Goal: Task Accomplishment & Management: Manage account settings

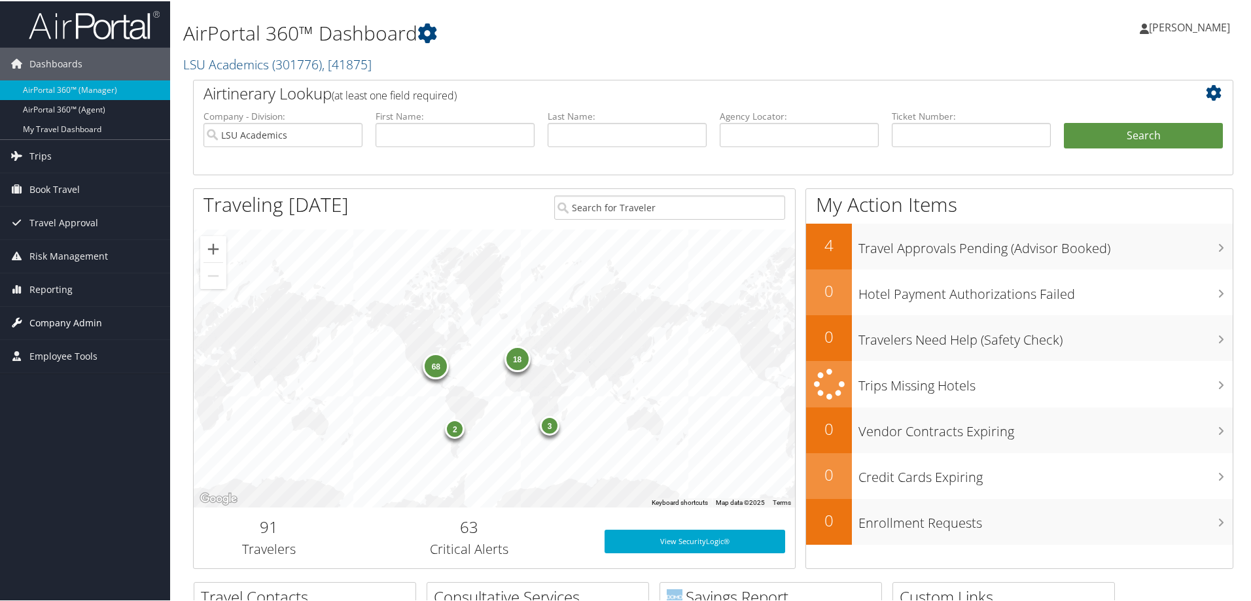
click at [53, 322] on span "Company Admin" at bounding box center [65, 321] width 73 height 33
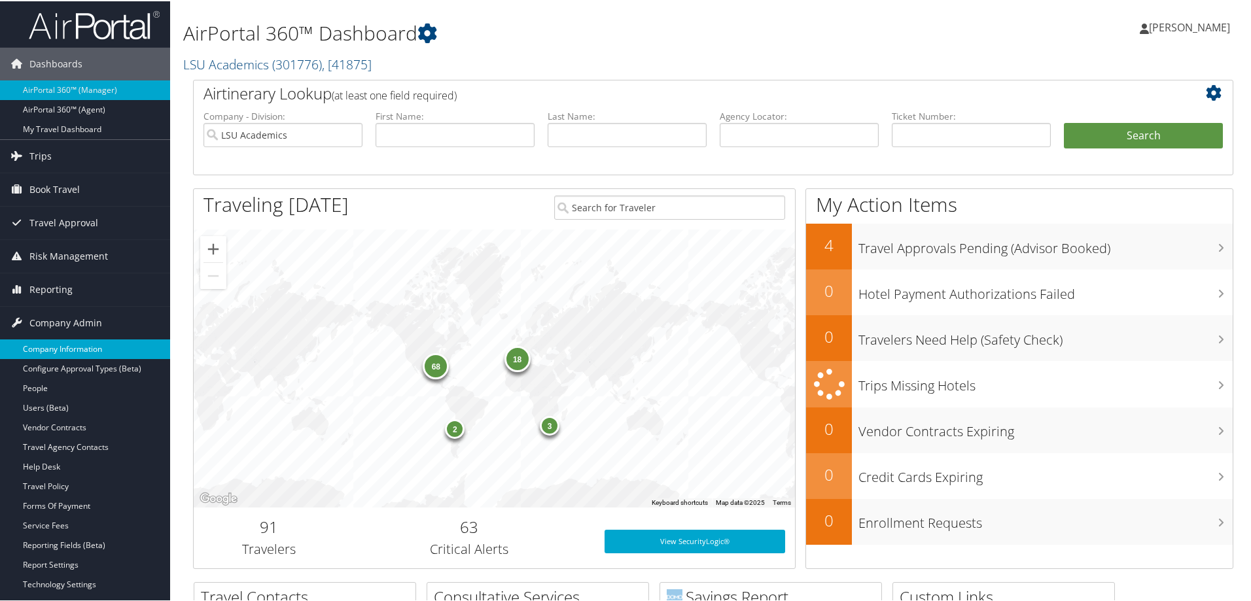
click at [63, 349] on link "Company Information" at bounding box center [85, 348] width 170 height 20
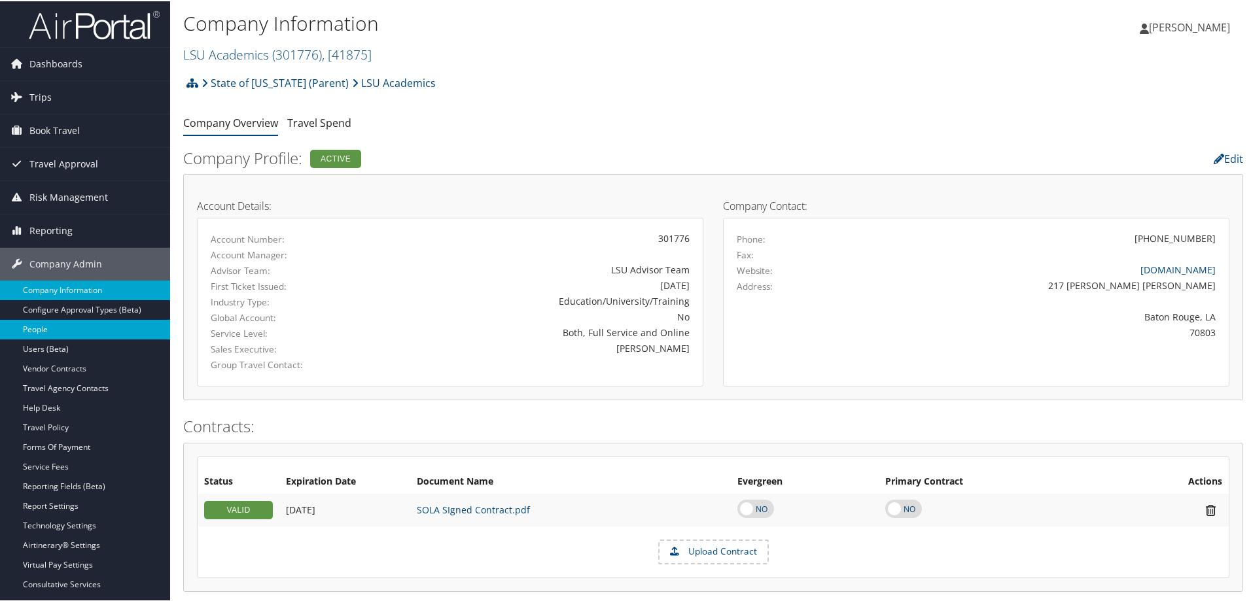
click at [28, 331] on link "People" at bounding box center [85, 329] width 170 height 20
click at [360, 52] on span ", [ 41875 ]" at bounding box center [347, 53] width 50 height 18
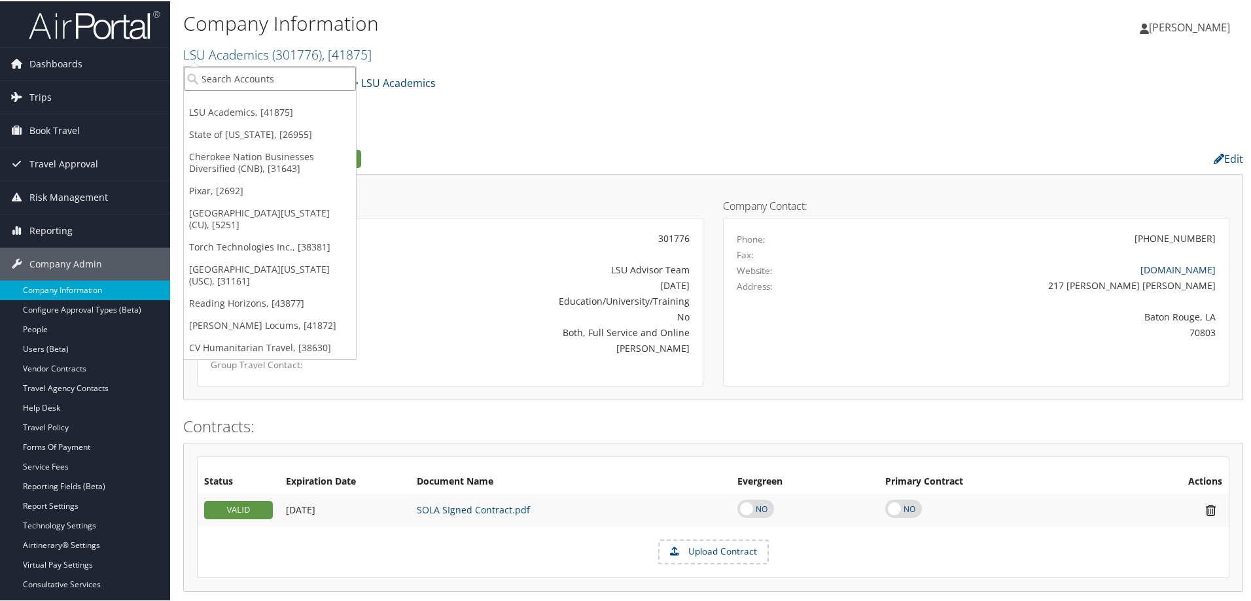
click at [249, 80] on input "search" at bounding box center [270, 77] width 172 height 24
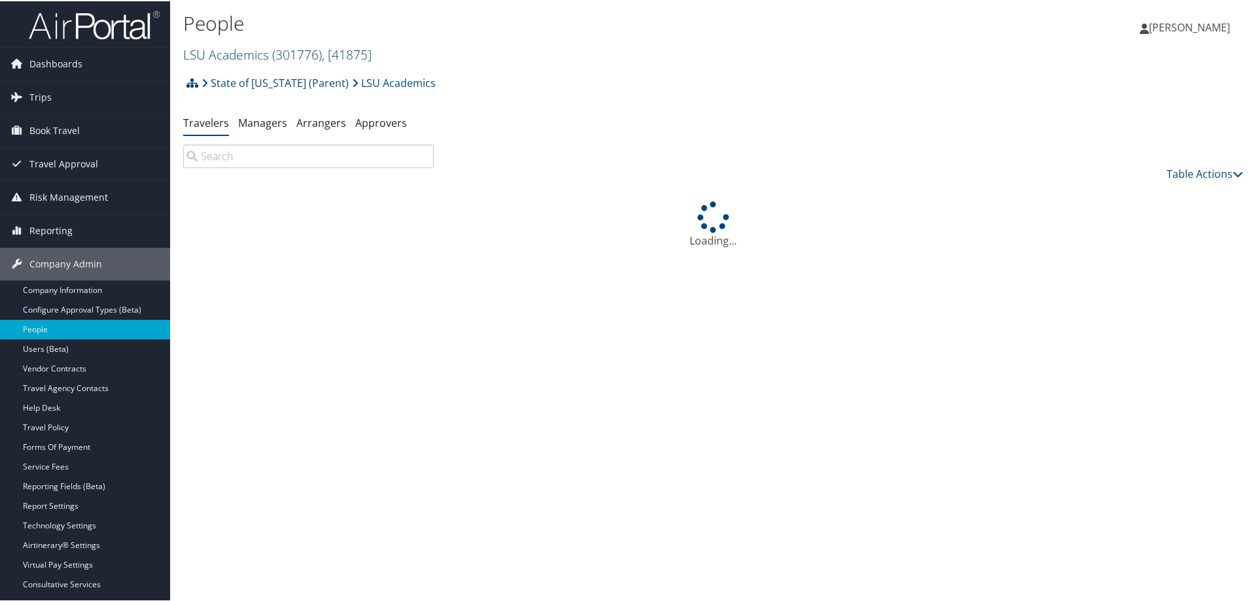
click at [371, 54] on span ", [ 41875 ]" at bounding box center [347, 53] width 50 height 18
